Goal: Information Seeking & Learning: Understand process/instructions

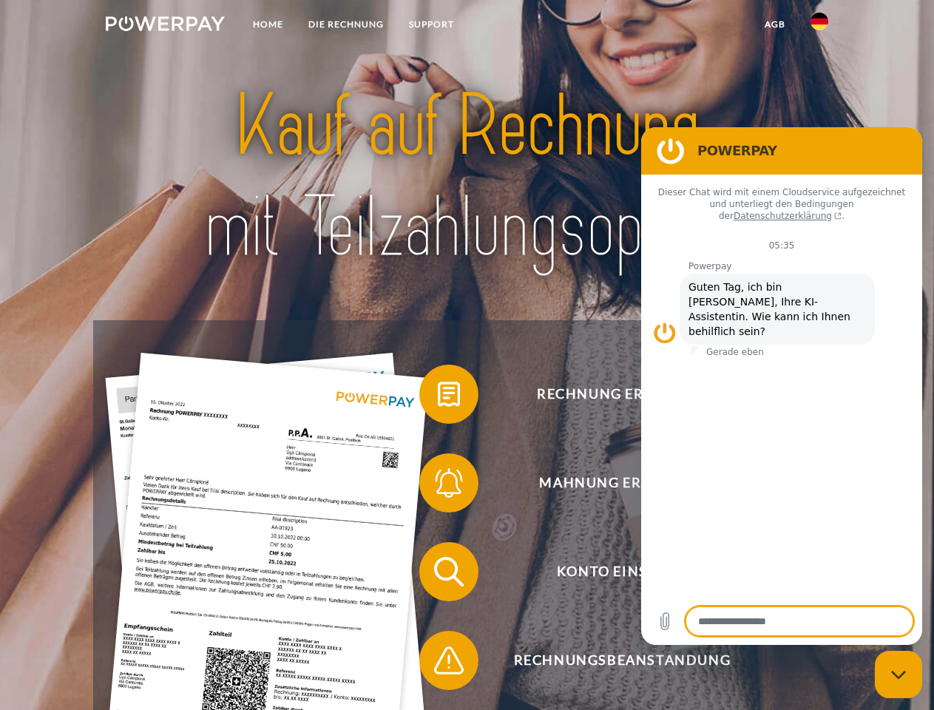
click at [165, 26] on img at bounding box center [165, 23] width 119 height 15
click at [820, 26] on img at bounding box center [820, 22] width 18 height 18
click at [774, 24] on link "agb" at bounding box center [775, 24] width 46 height 27
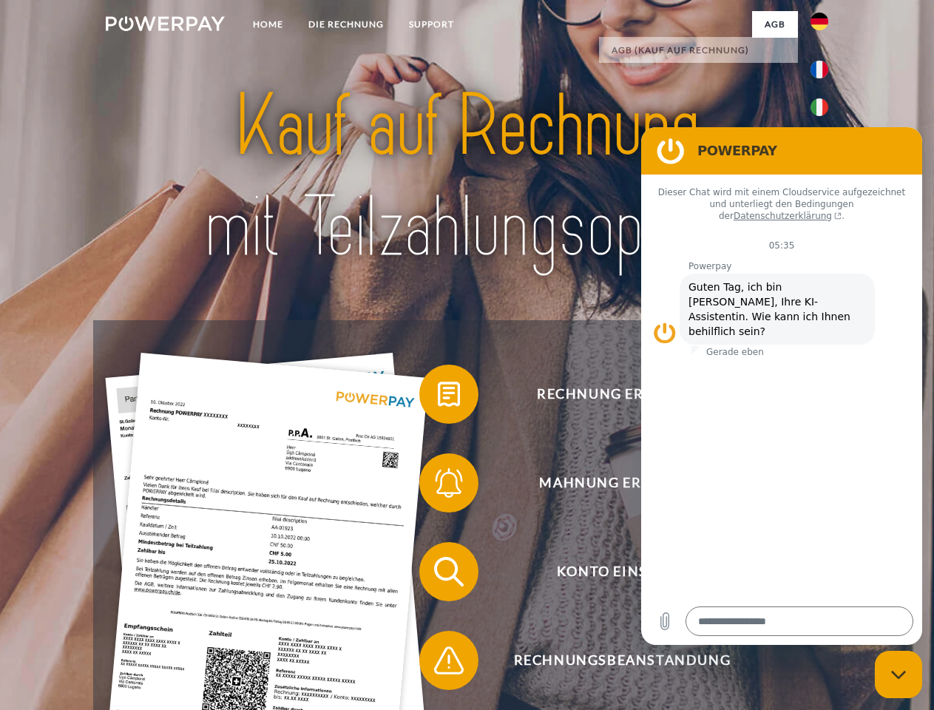
click at [438, 397] on span at bounding box center [427, 394] width 74 height 74
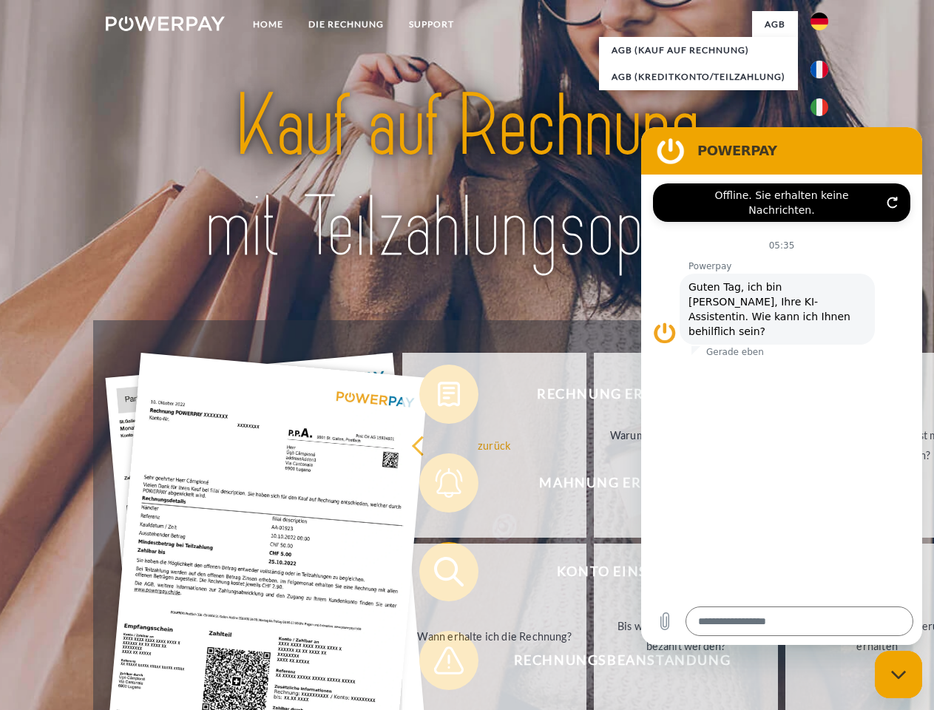
click at [438, 486] on div "Rechnung erhalten? Mahnung erhalten? Konto einsehen" at bounding box center [466, 616] width 747 height 592
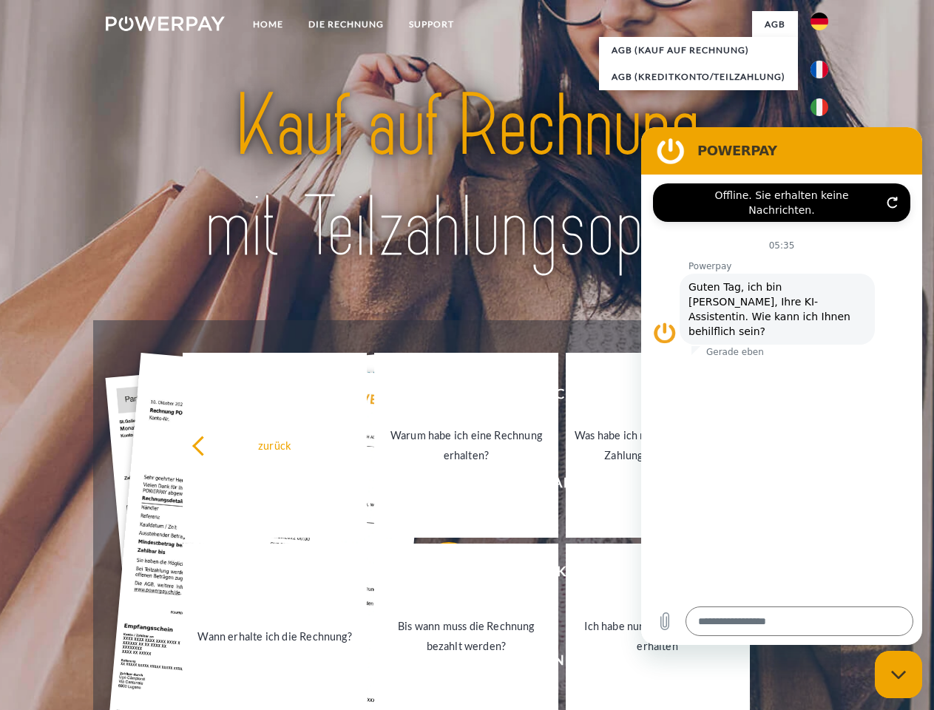
click at [438, 575] on link "Bis wann muss die Rechnung bezahlt werden?" at bounding box center [466, 636] width 184 height 185
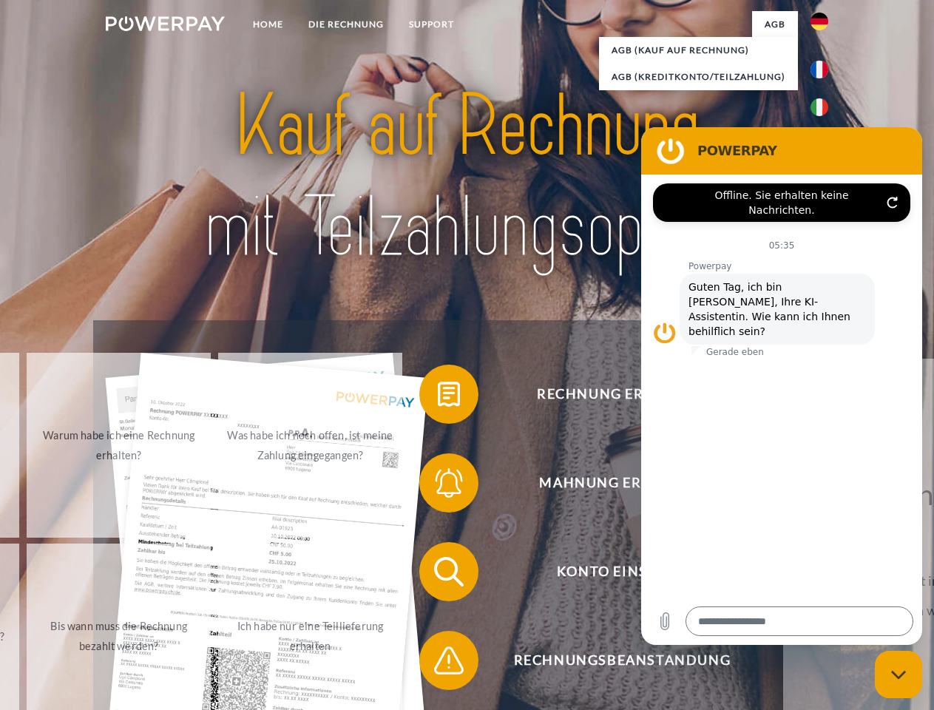
click at [438, 663] on span at bounding box center [427, 661] width 74 height 74
click at [899, 675] on icon "Messaging-Fenster schließen" at bounding box center [899, 675] width 16 height 10
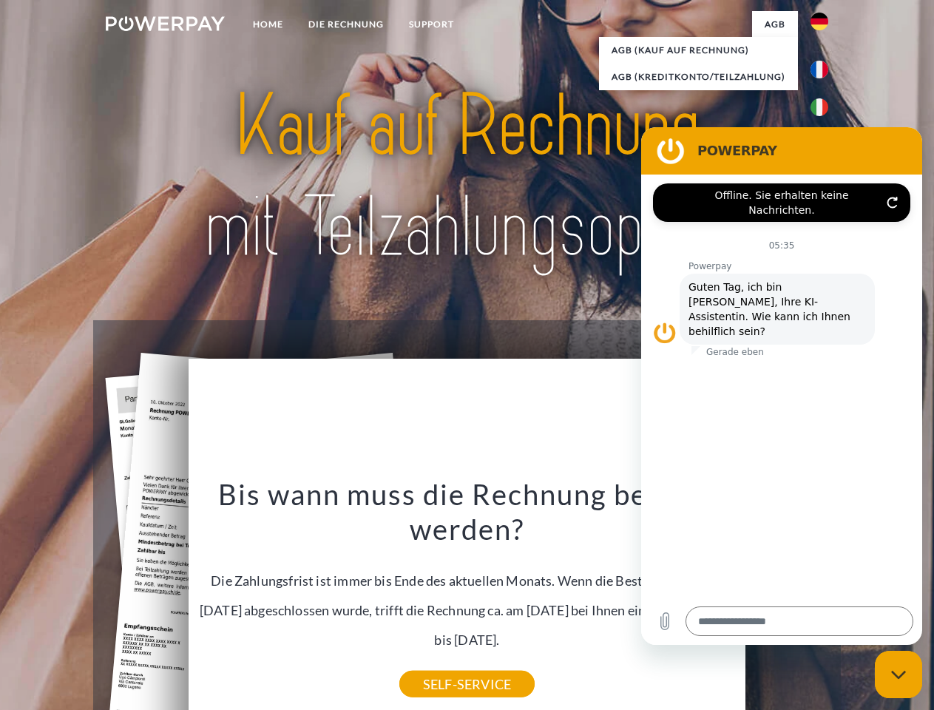
type textarea "*"
